Goal: Register for event/course

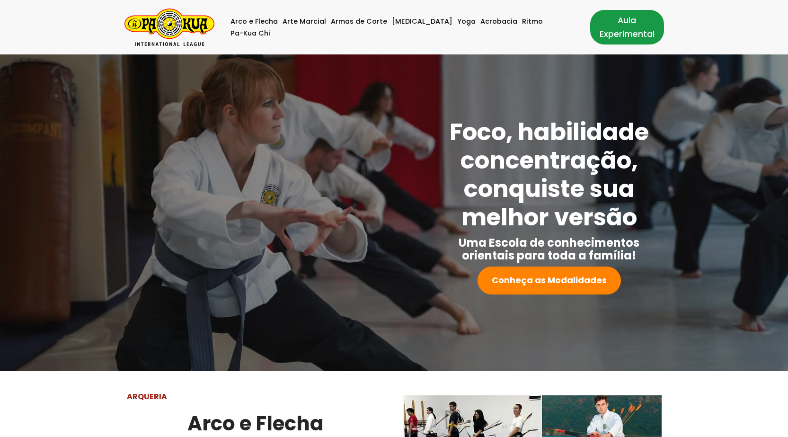
click at [609, 27] on link "Aula Experimental" at bounding box center [628, 27] width 74 height 34
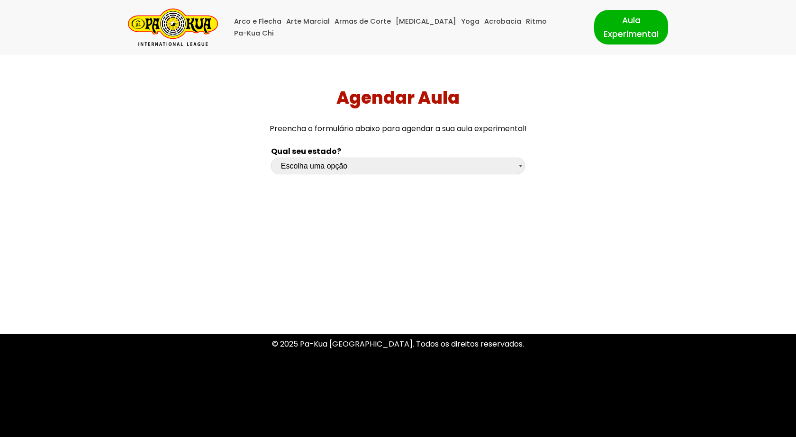
click at [496, 170] on select "Escolha uma opção Rio Grande do Sul Santa Catarina Paraná São Paulo Rio de Jane…" at bounding box center [398, 166] width 254 height 17
select select "df"
click at [271, 158] on select "Escolha uma opção Rio Grande do Sul Santa Catarina Paraná São Paulo Rio de Jane…" at bounding box center [398, 166] width 254 height 17
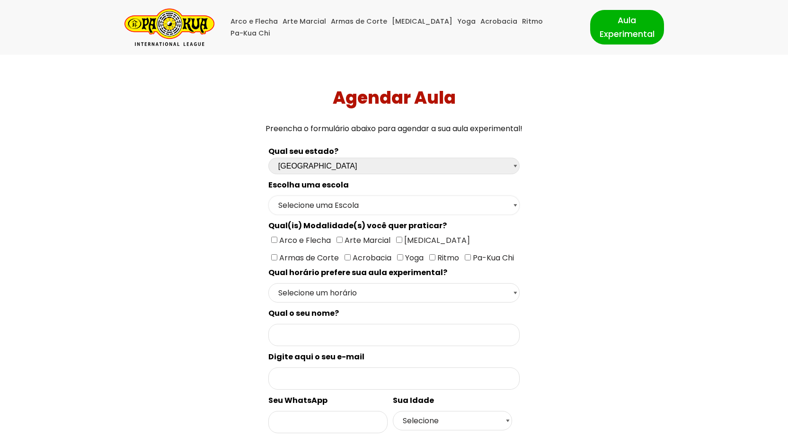
click at [510, 203] on select "Selecione uma Escola Brasília - Escola Brasília" at bounding box center [394, 205] width 251 height 19
select select "Brasília - Escola Brasília"
click at [269, 196] on select "Selecione uma Escola Brasília - Escola Brasília" at bounding box center [394, 205] width 251 height 19
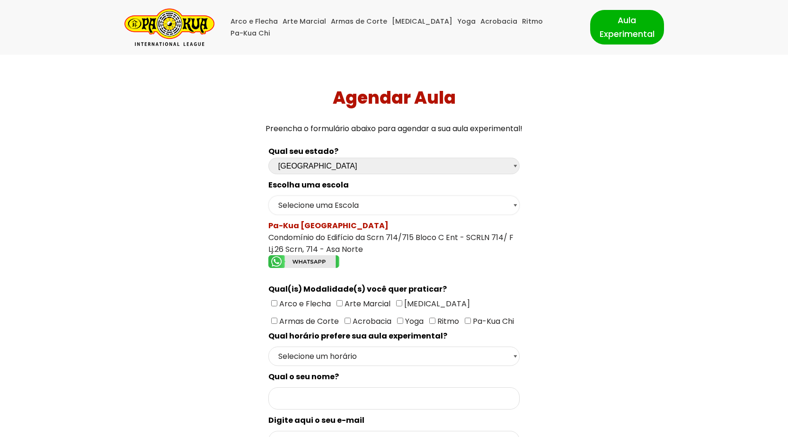
scroll to position [142, 0]
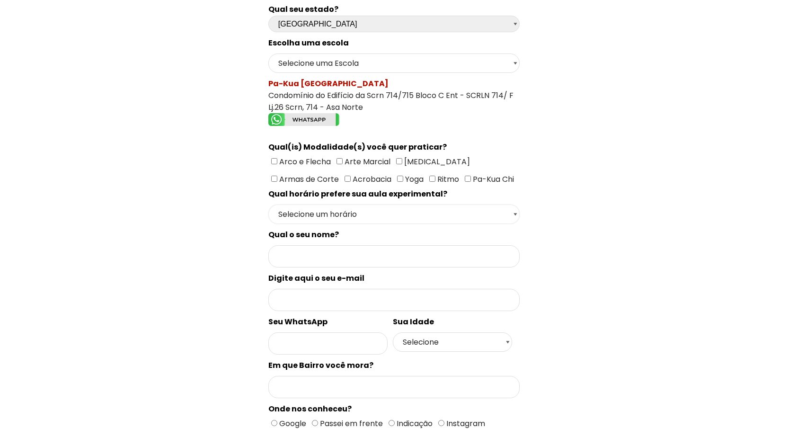
click at [516, 215] on select "Selecione um horário Manhã Tarde Noite" at bounding box center [394, 214] width 251 height 19
click at [640, 233] on div "Qual seu estado? Escolha uma opção Rio Grande do Sul Santa Catarina Paraná São …" at bounding box center [394, 266] width 552 height 537
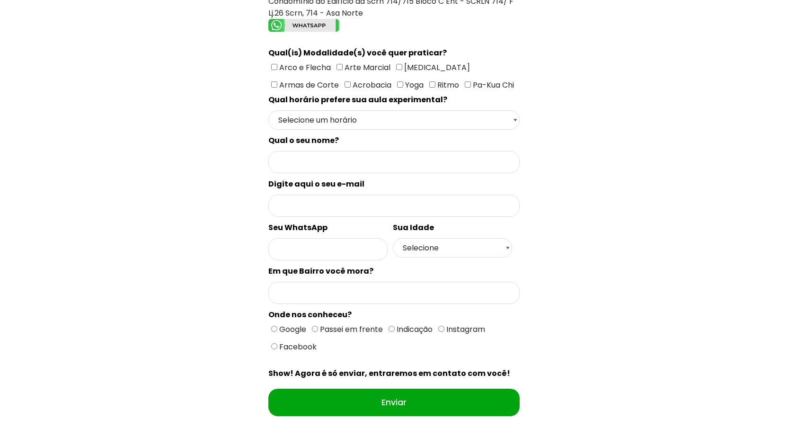
scroll to position [237, 0]
click at [508, 254] on select "Selecione 18 19 20 21 22 23 24 25 26 27 28 29 30 31 32 33 34 35 36 37 38 39 40 …" at bounding box center [453, 247] width 120 height 19
click at [694, 142] on div "Agendar Aula Preencha o formulário abaixo para agendar a sua aula experimental!…" at bounding box center [394, 136] width 781 height 636
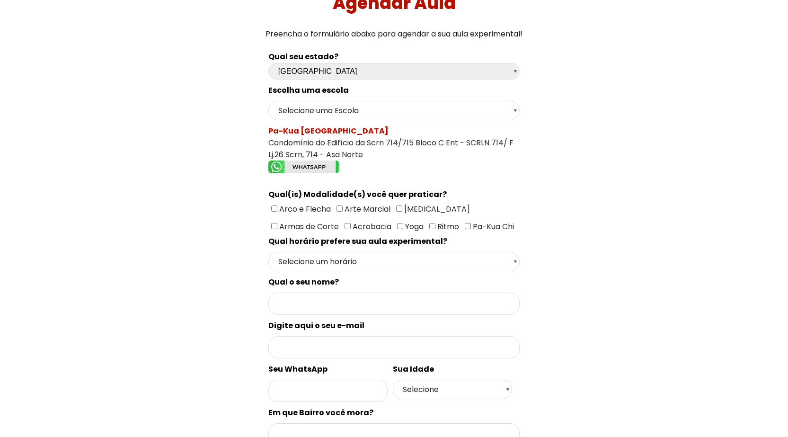
scroll to position [0, 0]
